Goal: Transaction & Acquisition: Subscribe to service/newsletter

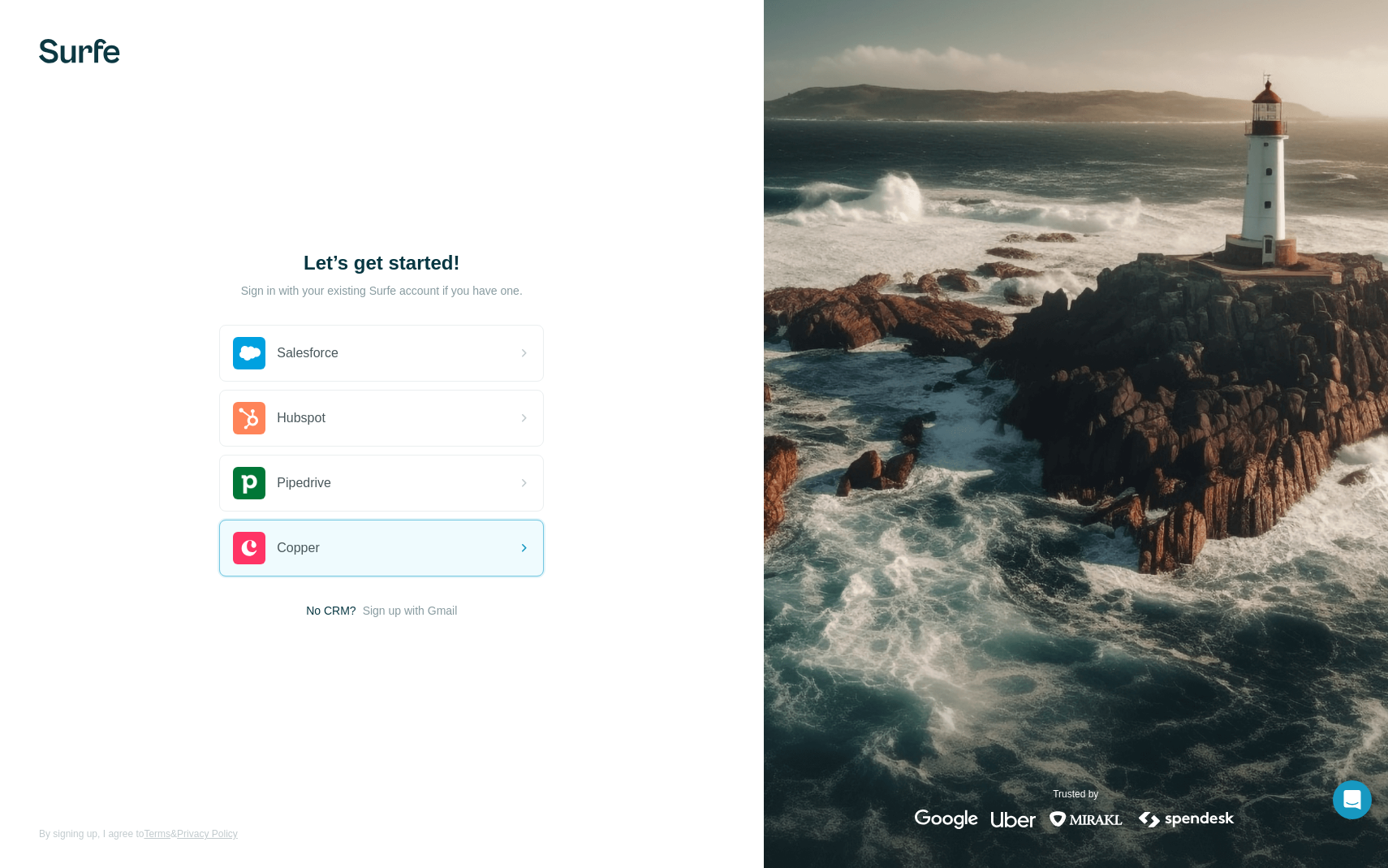
click at [400, 613] on span "Sign up with Gmail" at bounding box center [410, 611] width 95 height 17
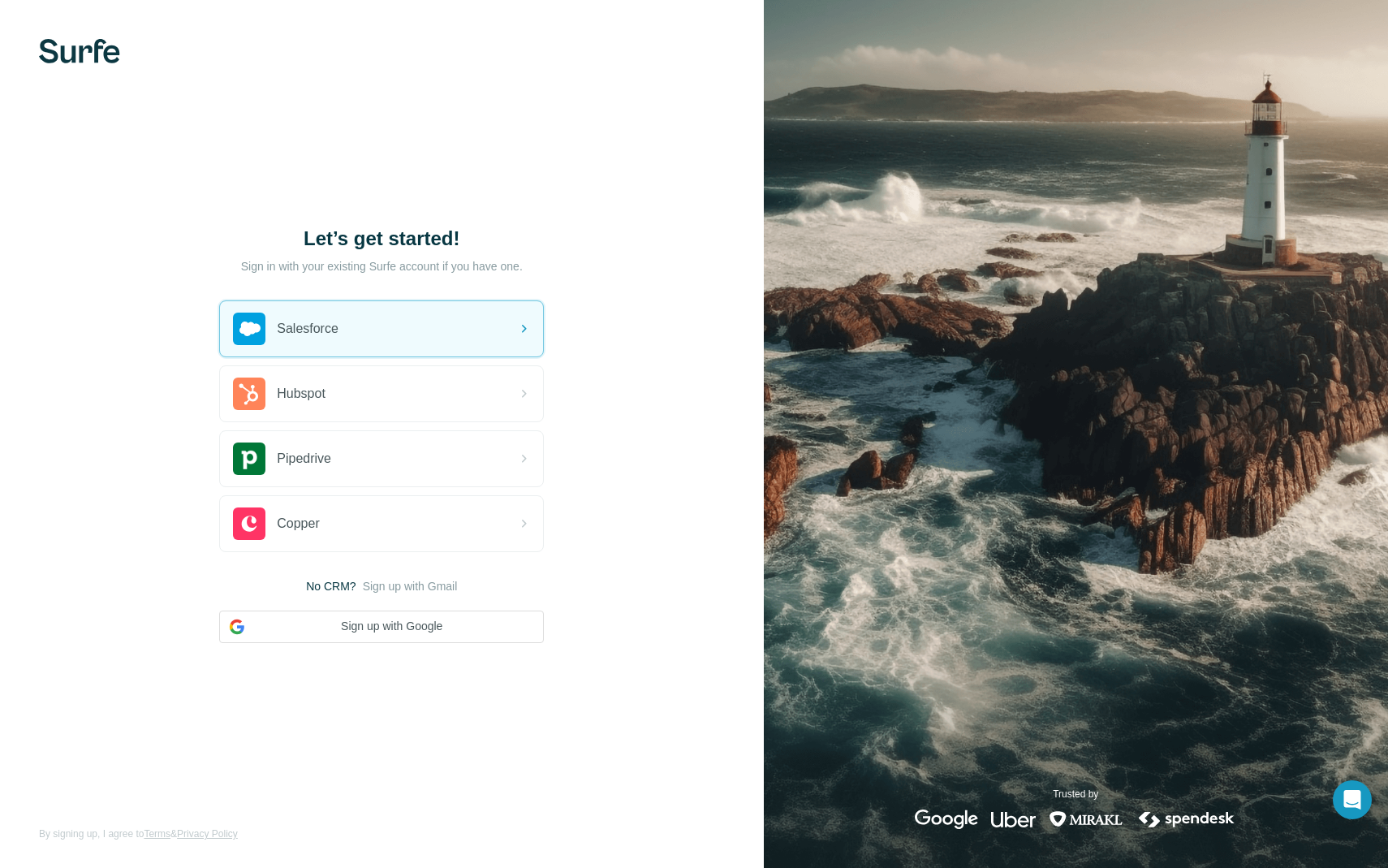
click at [89, 47] on img at bounding box center [80, 51] width 81 height 24
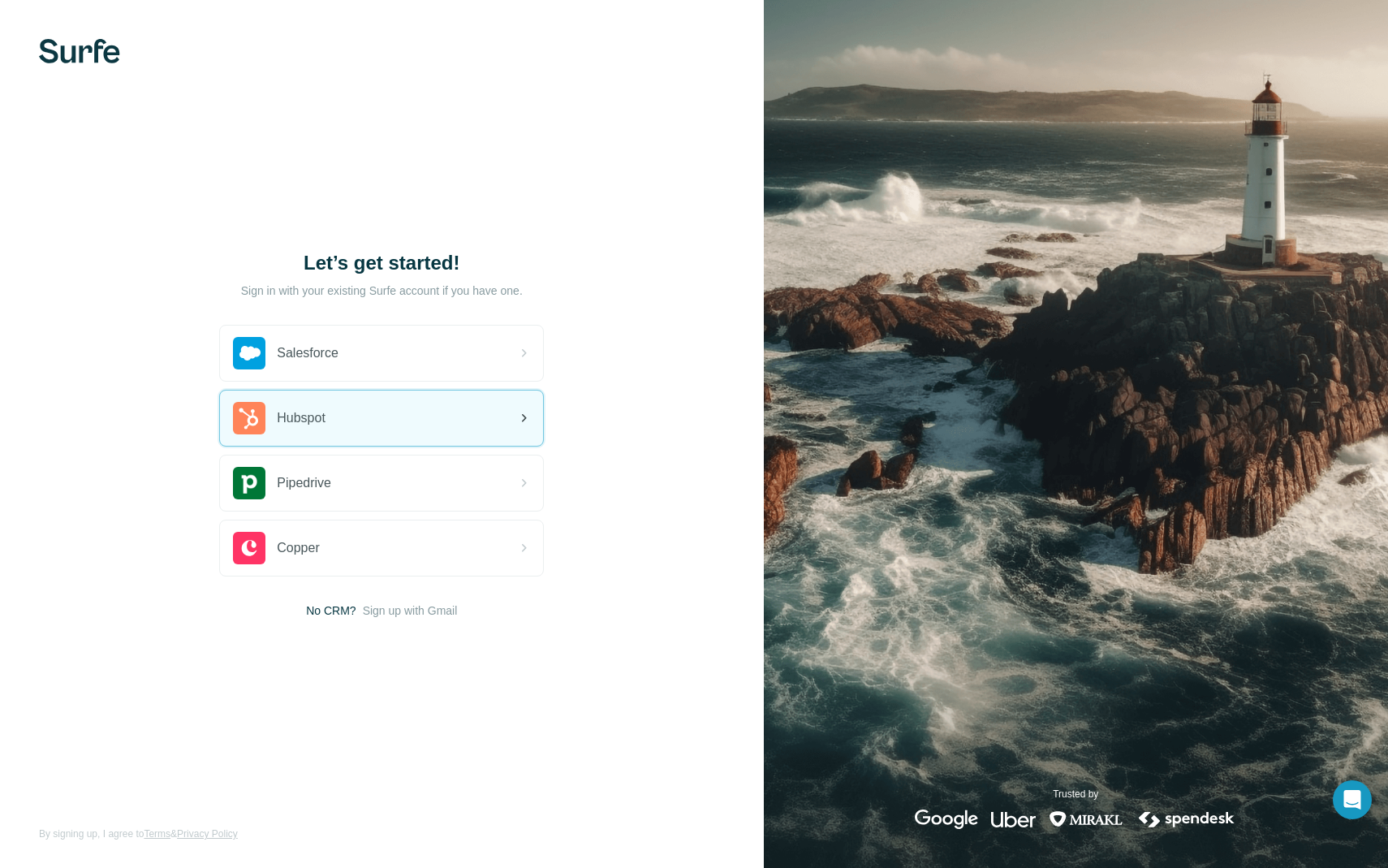
click at [376, 401] on div "Hubspot" at bounding box center [381, 418] width 323 height 56
